Goal: Information Seeking & Learning: Learn about a topic

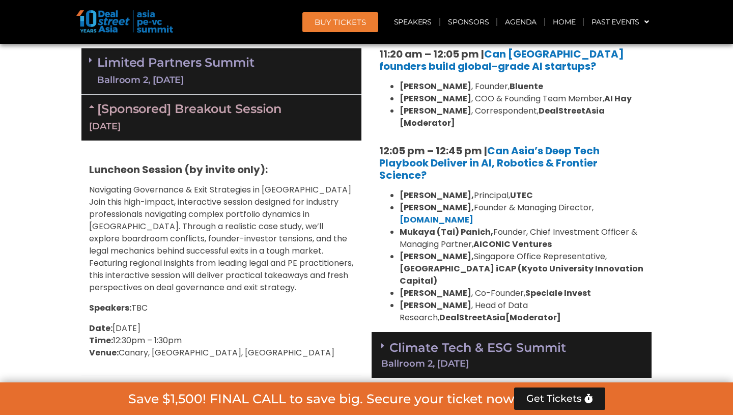
scroll to position [2315, 0]
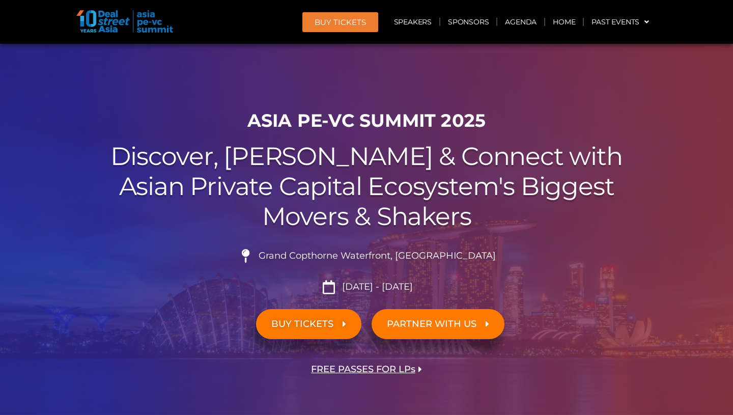
scroll to position [1843, 0]
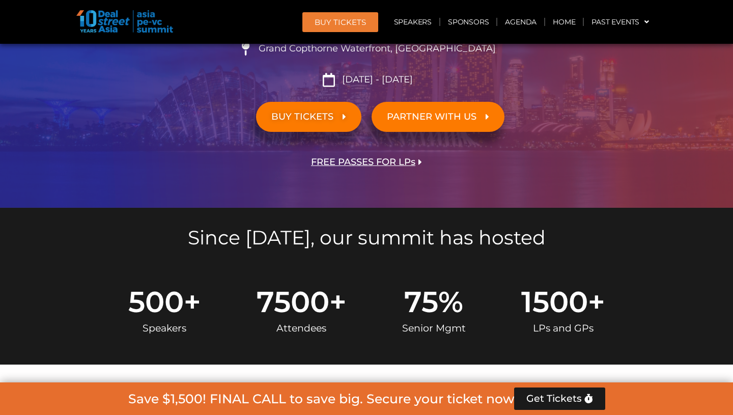
scroll to position [206, 0]
